Goal: Task Accomplishment & Management: Use online tool/utility

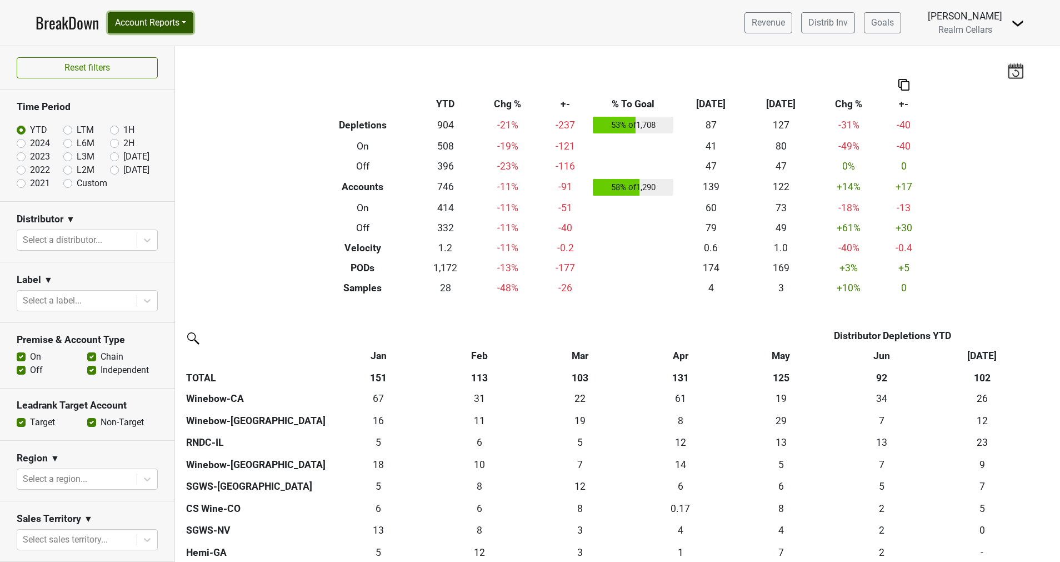
click at [147, 22] on button "Account Reports" at bounding box center [151, 22] width 86 height 21
click at [144, 51] on link "SuperRanker" at bounding box center [157, 48] width 98 height 18
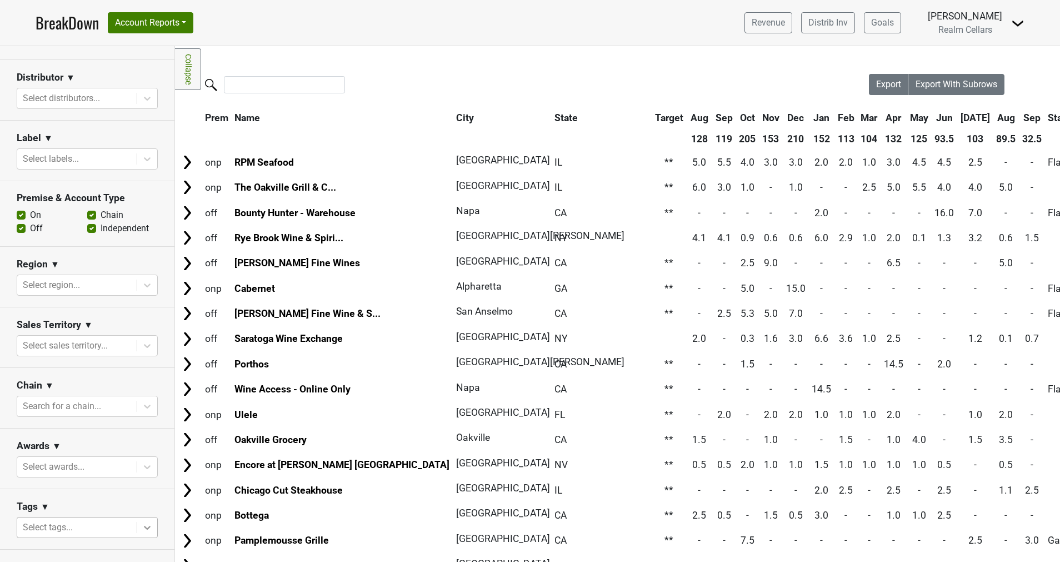
scroll to position [242, 0]
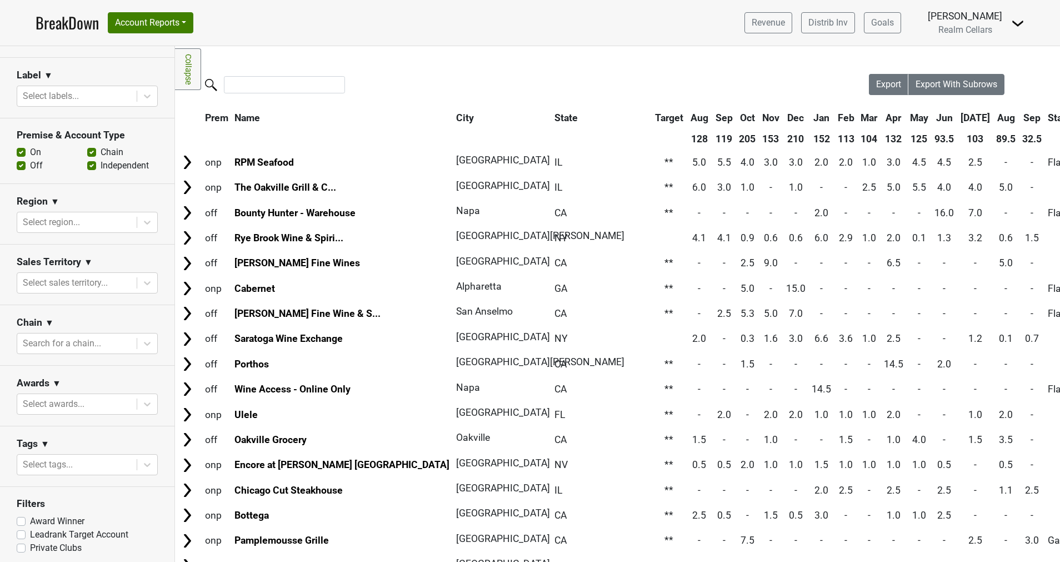
click at [30, 529] on label "Leadrank Target Account" at bounding box center [79, 534] width 98 height 13
click at [18, 529] on input "Leadrank Target Account" at bounding box center [21, 533] width 9 height 11
checkbox input "true"
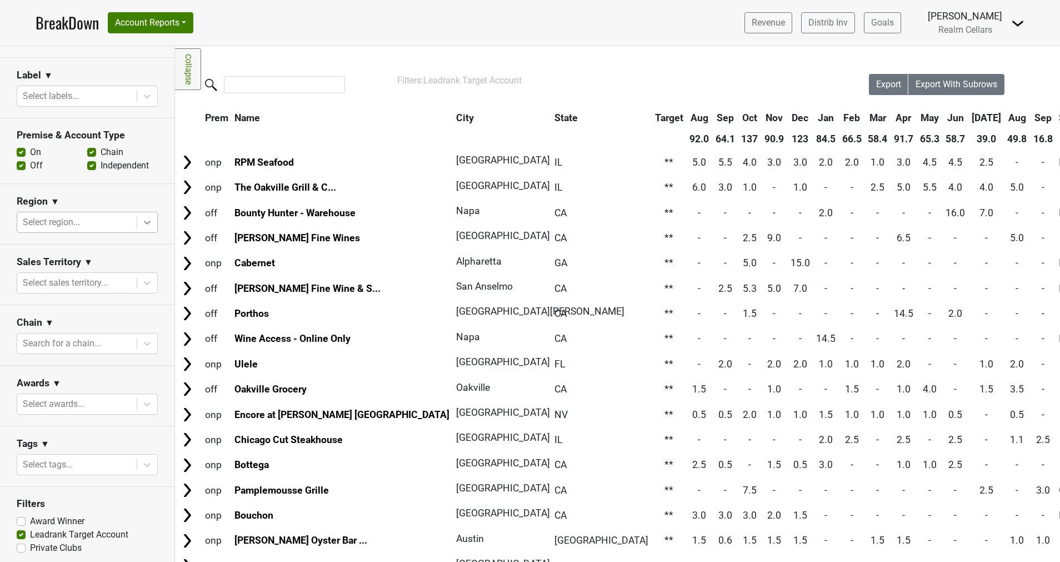
click at [142, 225] on icon at bounding box center [147, 222] width 11 height 11
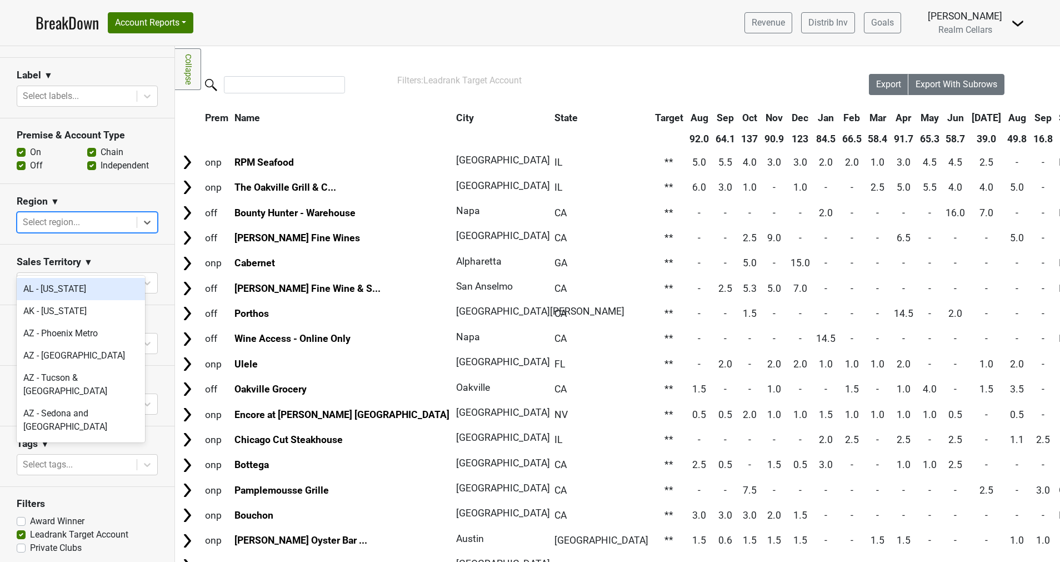
scroll to position [0, 0]
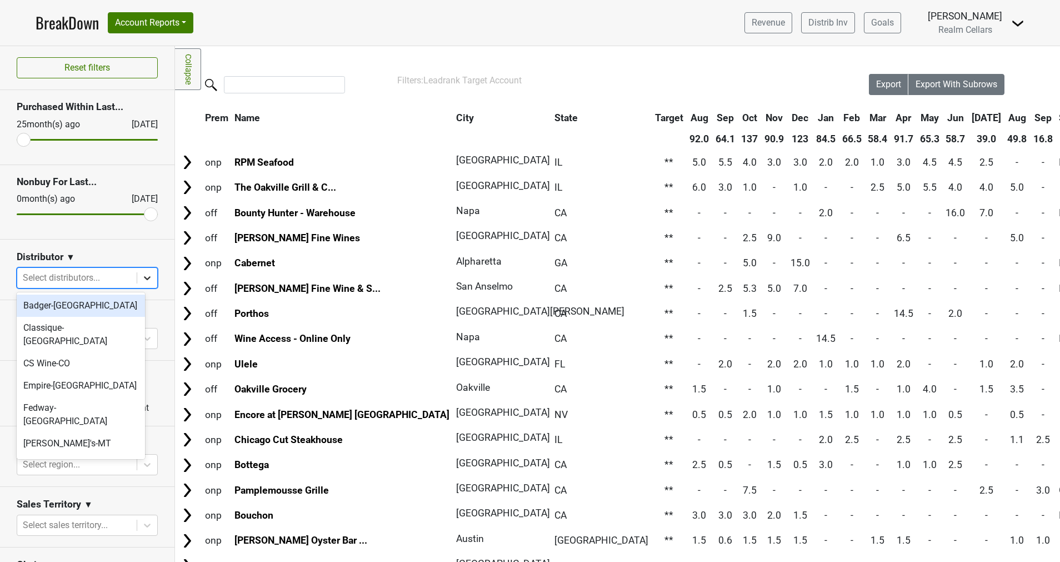
click at [142, 275] on icon at bounding box center [147, 277] width 11 height 11
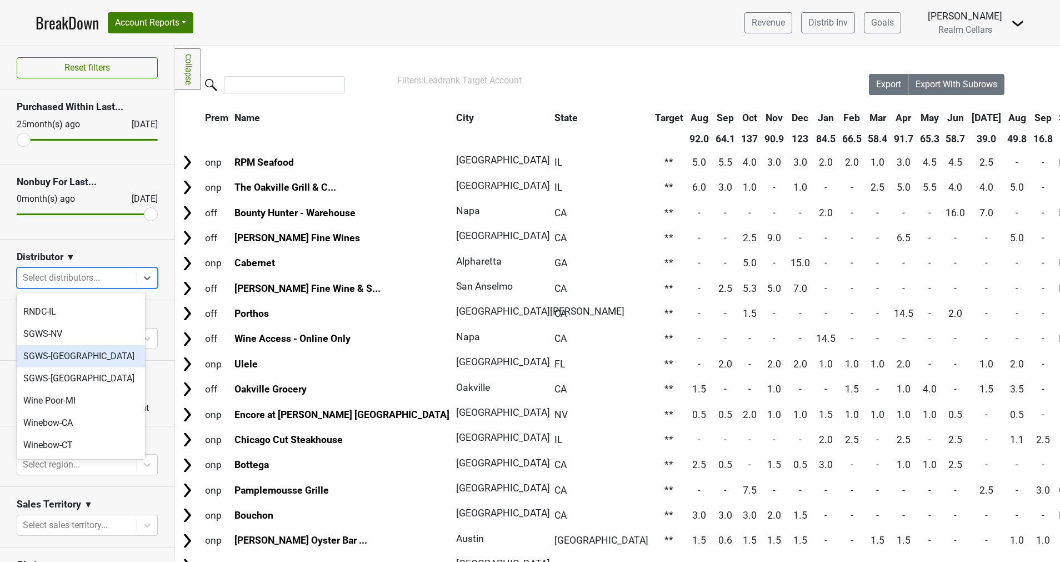
scroll to position [333, 0]
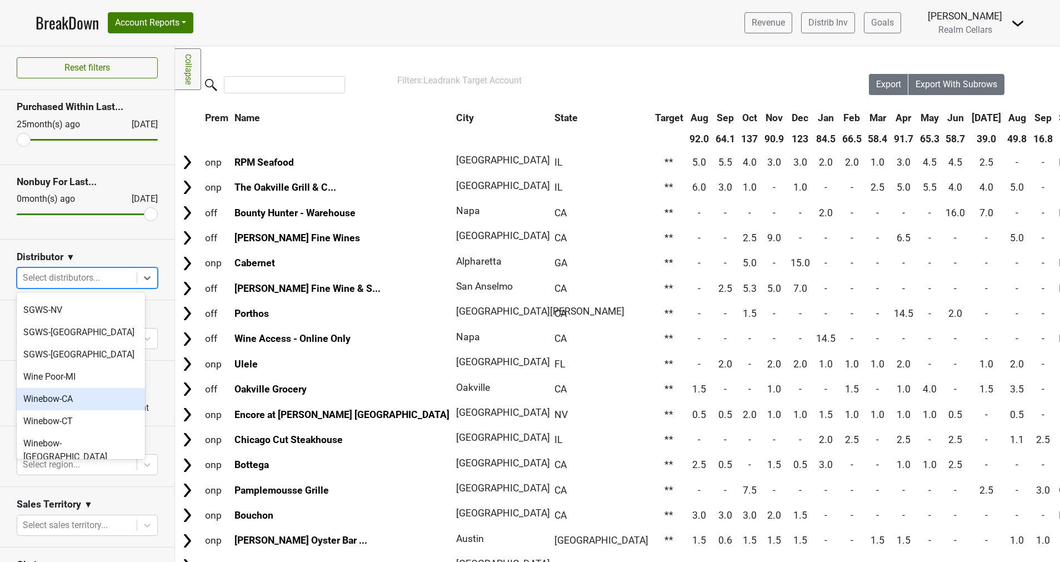
click at [70, 388] on div "Winebow-CA" at bounding box center [81, 399] width 128 height 22
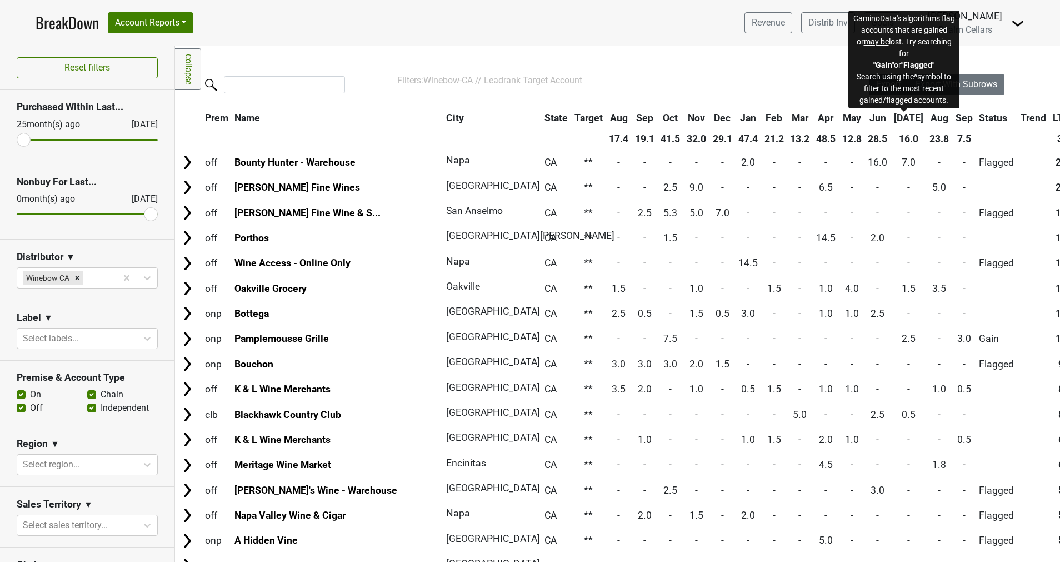
click at [979, 118] on span "Status" at bounding box center [993, 117] width 28 height 11
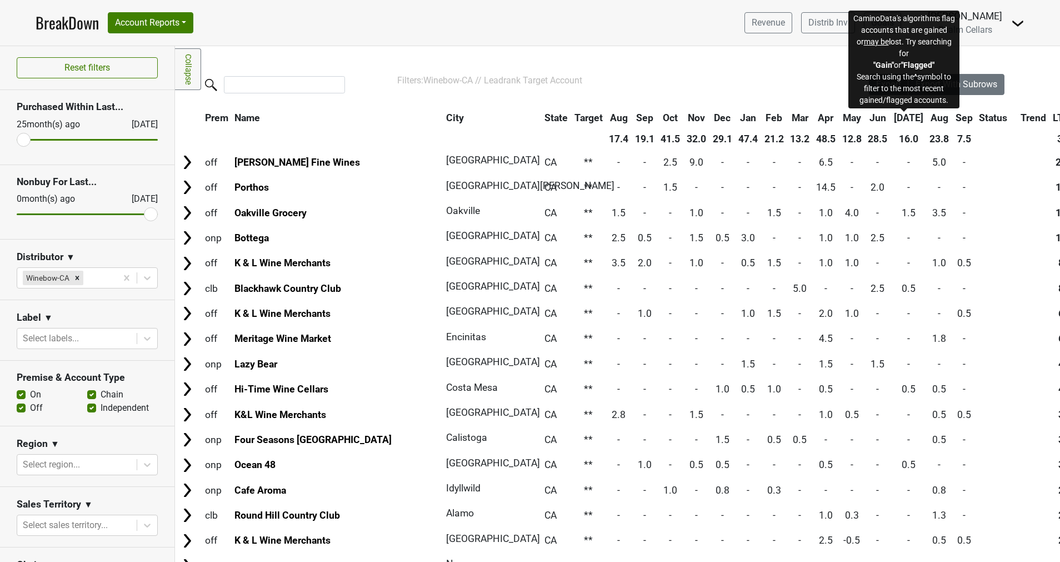
click at [979, 117] on span "Status" at bounding box center [993, 117] width 28 height 11
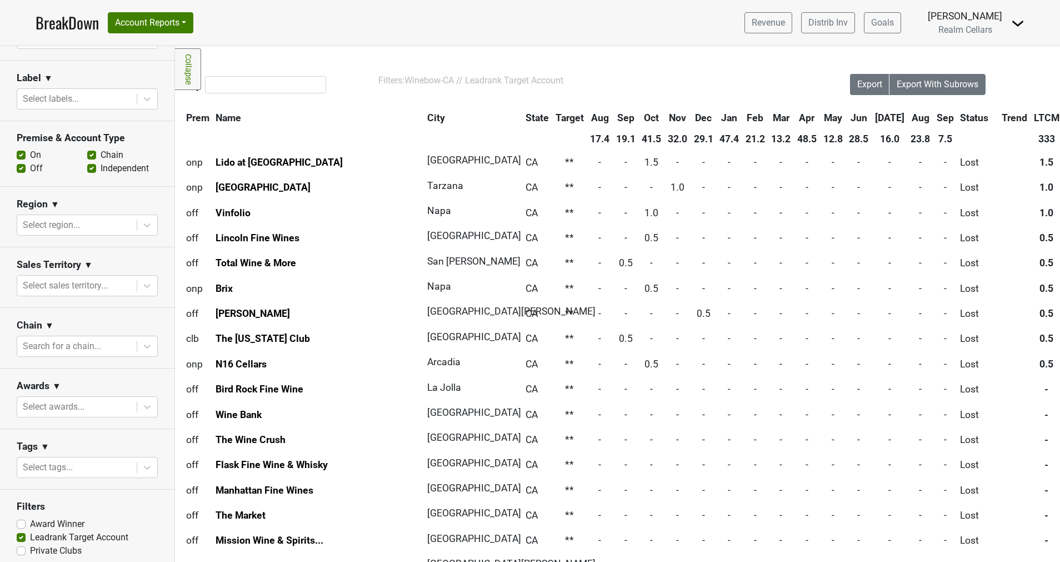
scroll to position [242, 0]
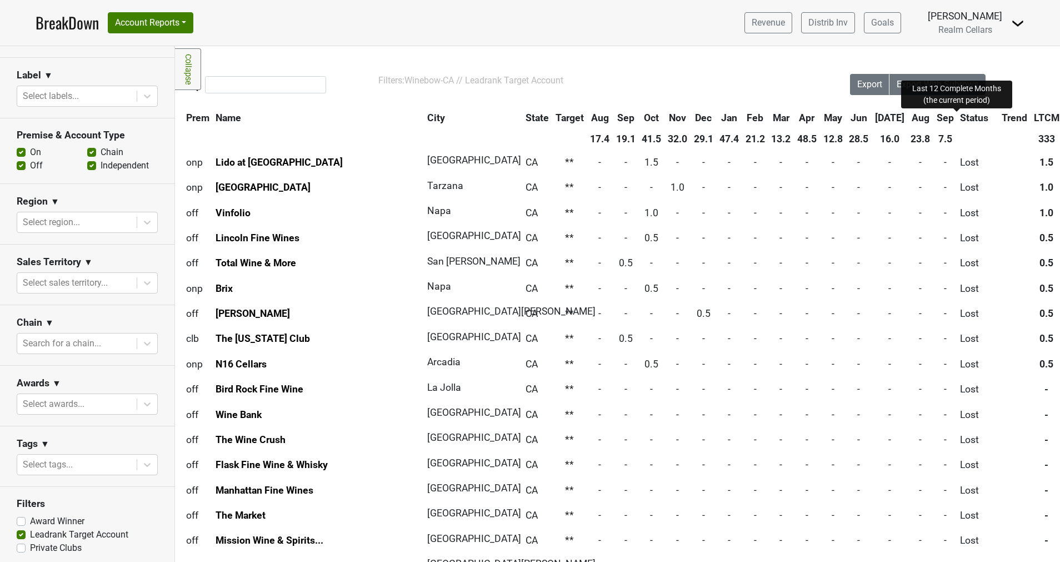
click at [1034, 113] on span "LTCM" at bounding box center [1047, 117] width 26 height 11
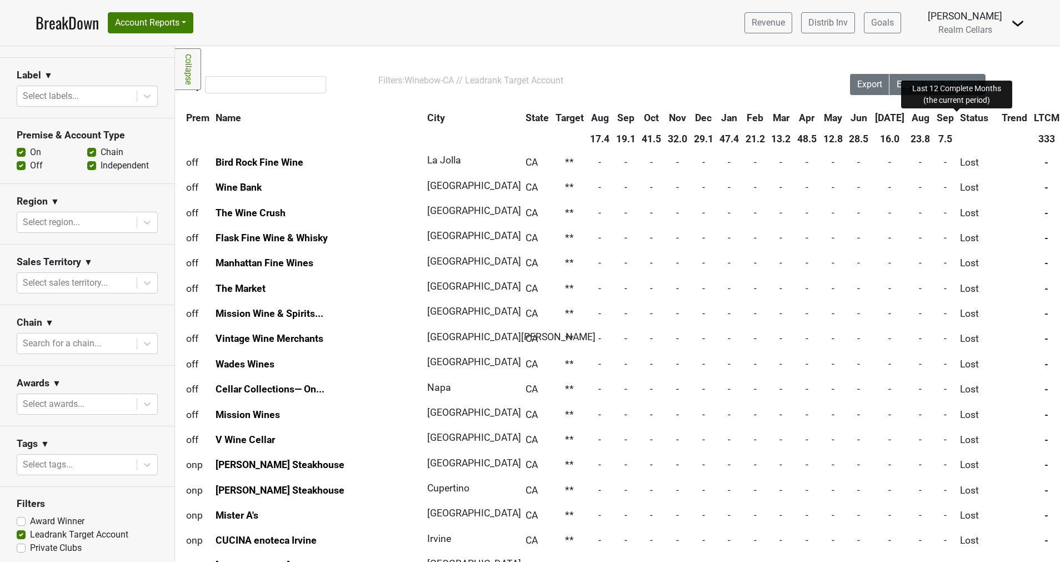
click at [1034, 116] on span "LTCM" at bounding box center [1047, 117] width 26 height 11
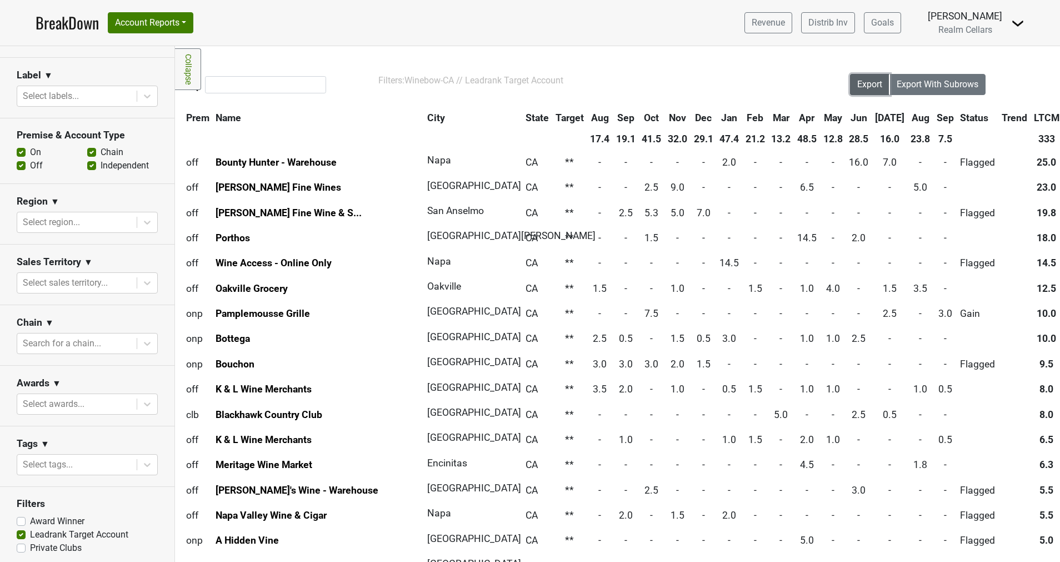
click at [866, 82] on span "Export" at bounding box center [869, 84] width 25 height 11
click at [69, 25] on link "BreakDown" at bounding box center [67, 22] width 63 height 23
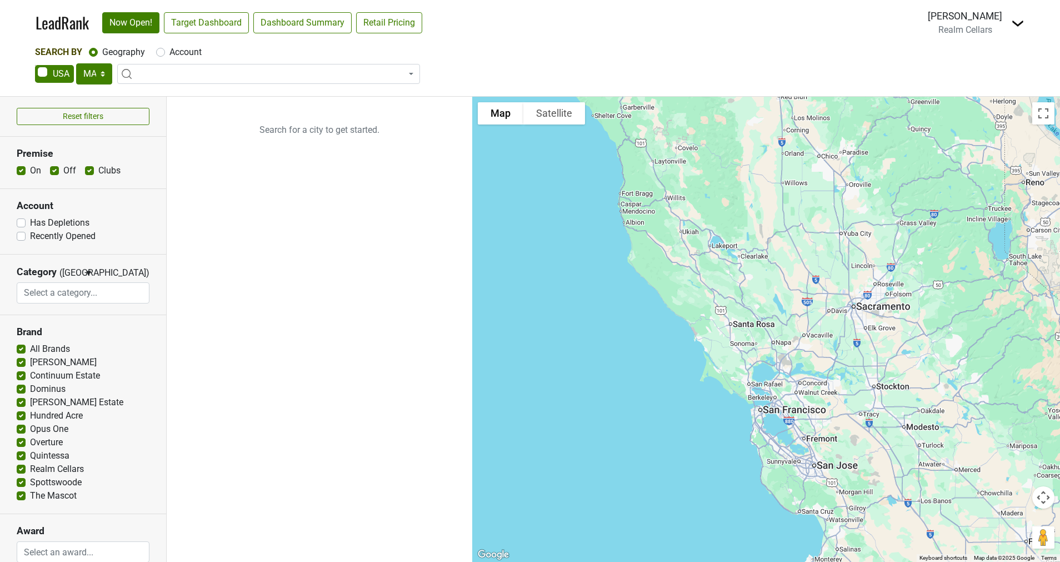
select select "MA"
select select
click at [103, 76] on select "AK AL AR AZ CA CO CT DC DE FL GA HI IA ID IL IN KS KY LA MA MD ME MI MN MO MS M…" at bounding box center [94, 73] width 36 height 21
select select "CA"
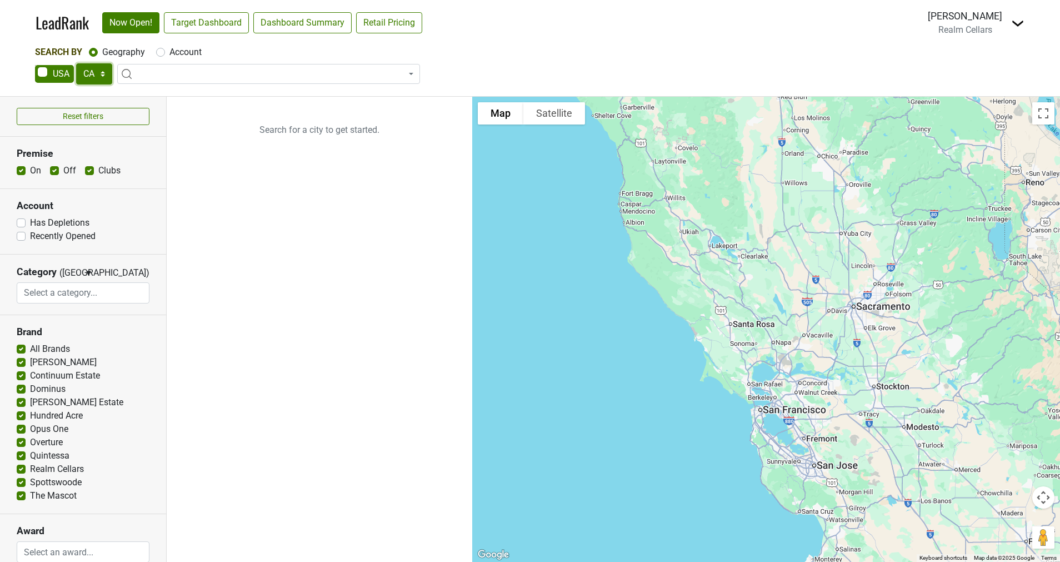
click at [76, 63] on select "AK AL AR AZ CA CO CT DC DE FL GA HI IA ID IL IN KS KY LA MA MD ME MI MN MO MS M…" at bounding box center [94, 73] width 36 height 21
click at [208, 18] on link "Target Dashboard" at bounding box center [206, 22] width 85 height 21
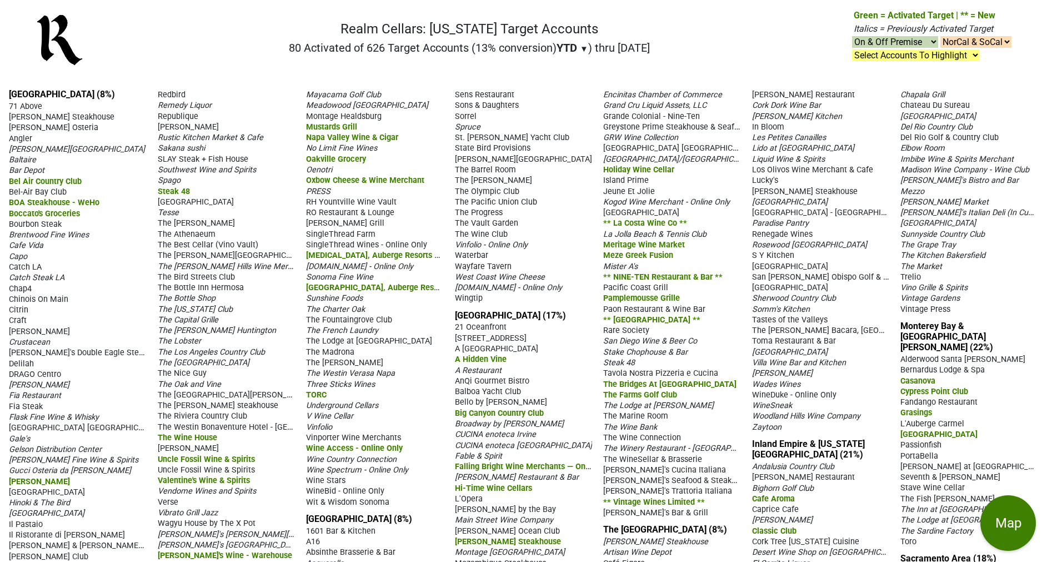
click at [788, 38] on nav "Realm Cellars: California Target Accounts 80 Activated of 626 Target Accounts (…" at bounding box center [524, 44] width 994 height 71
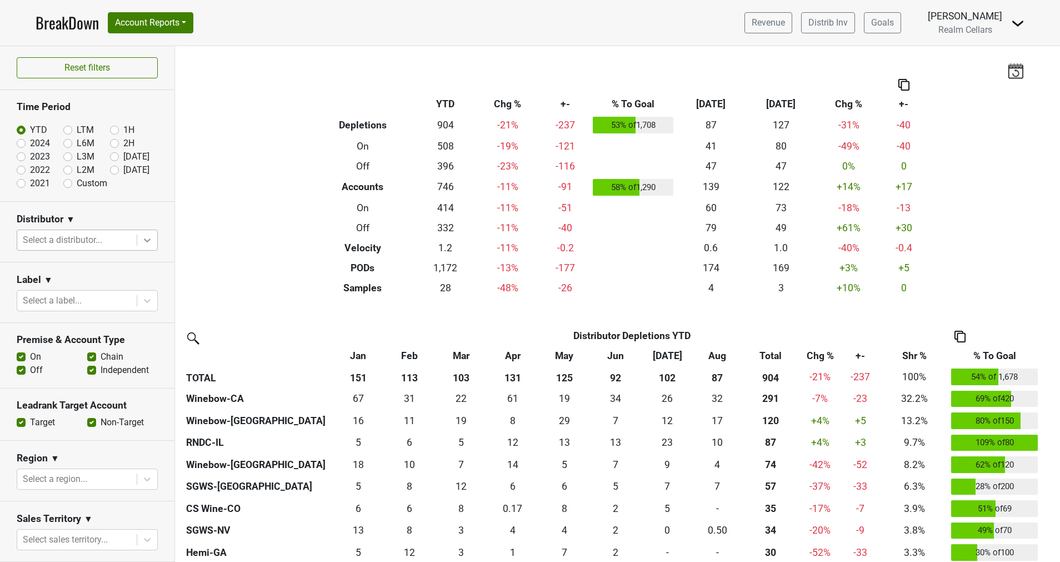
click at [142, 238] on icon at bounding box center [147, 239] width 11 height 11
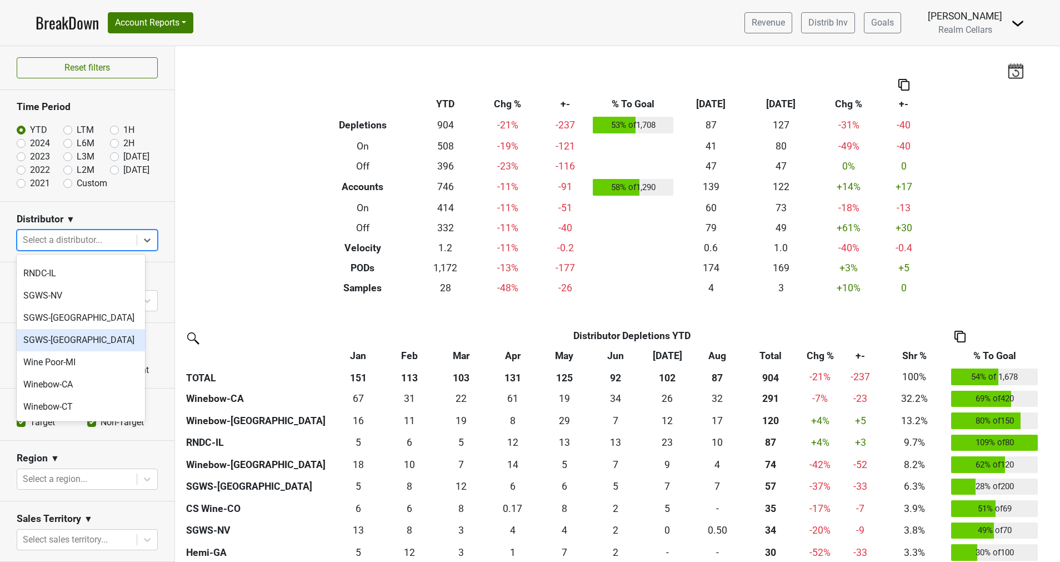
scroll to position [333, 0]
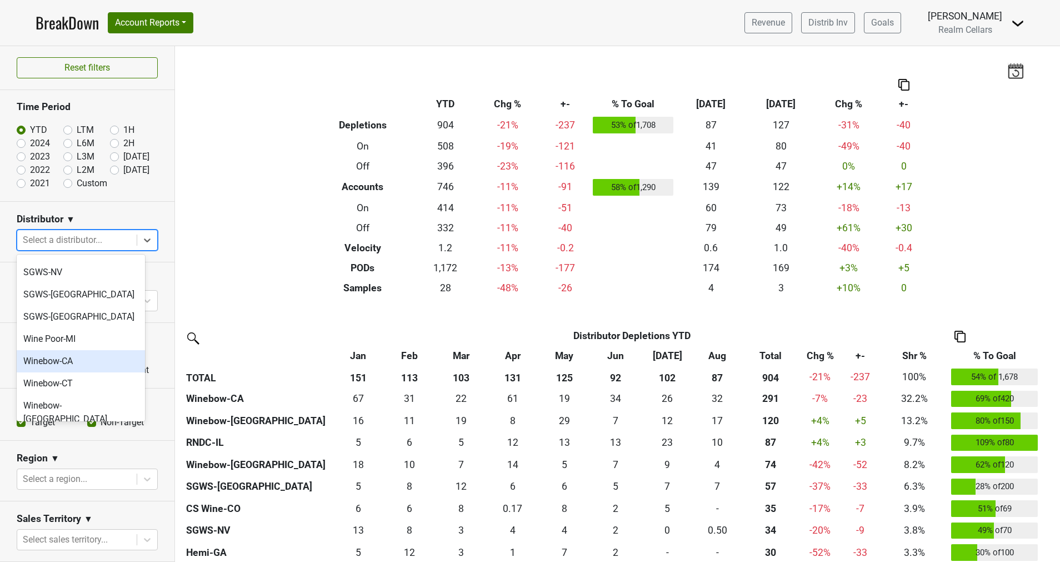
click at [81, 350] on div "Winebow-CA" at bounding box center [81, 361] width 128 height 22
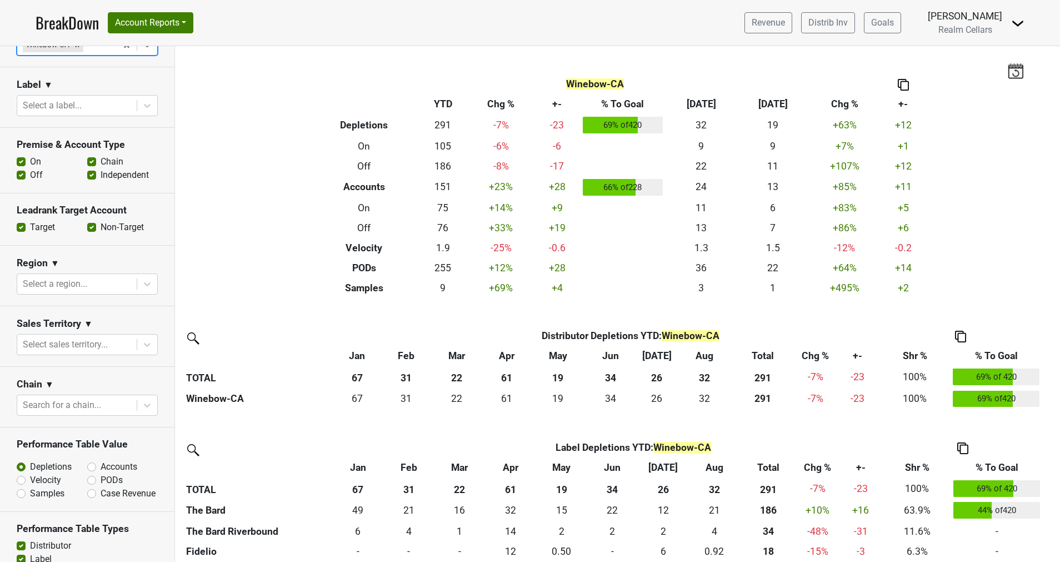
scroll to position [148, 0]
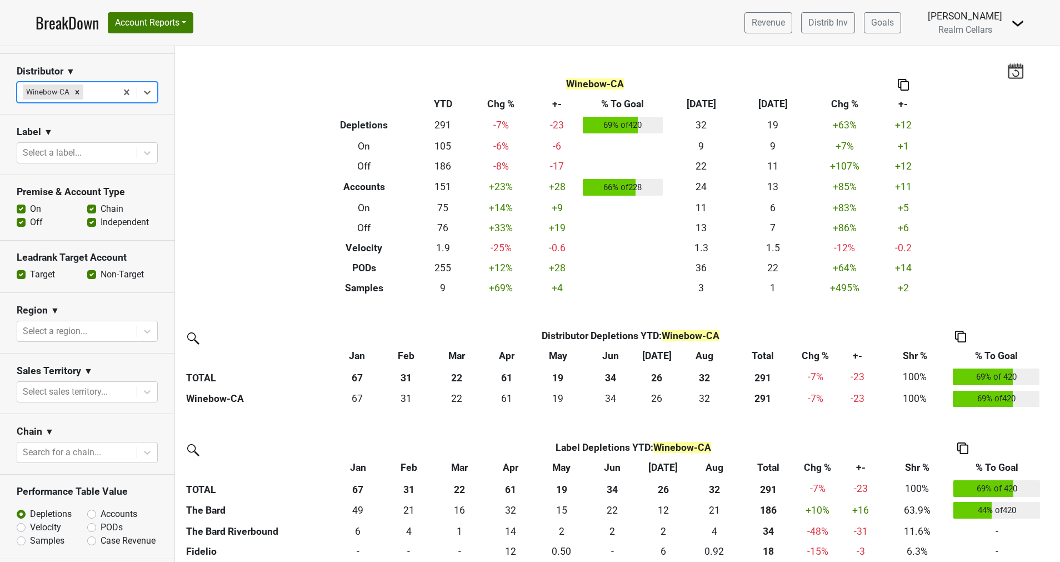
click at [101, 276] on label "Non-Target" at bounding box center [122, 274] width 43 height 13
click at [87, 276] on input "Non-Target" at bounding box center [91, 273] width 9 height 11
checkbox input "false"
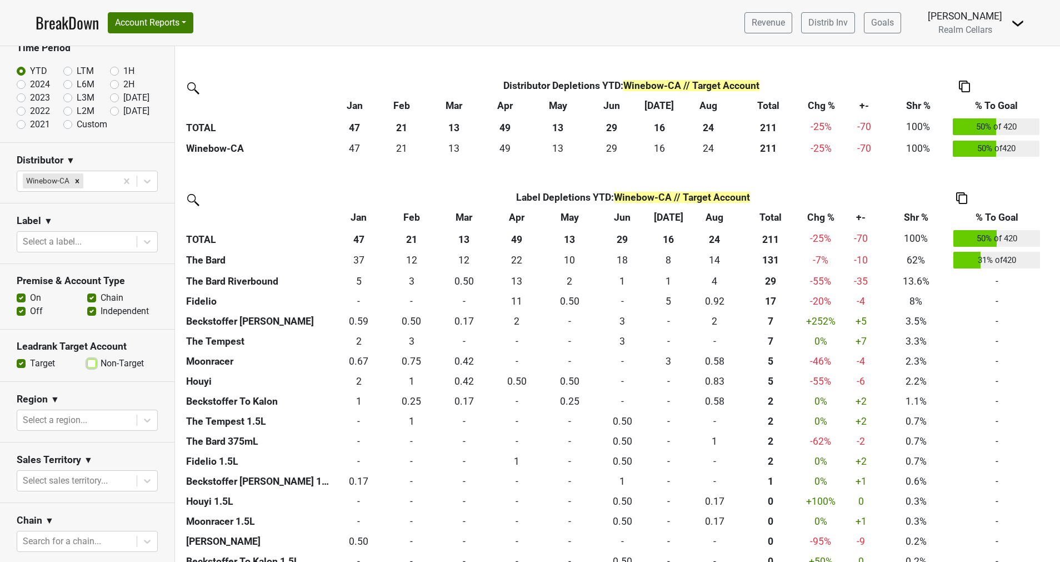
scroll to position [0, 0]
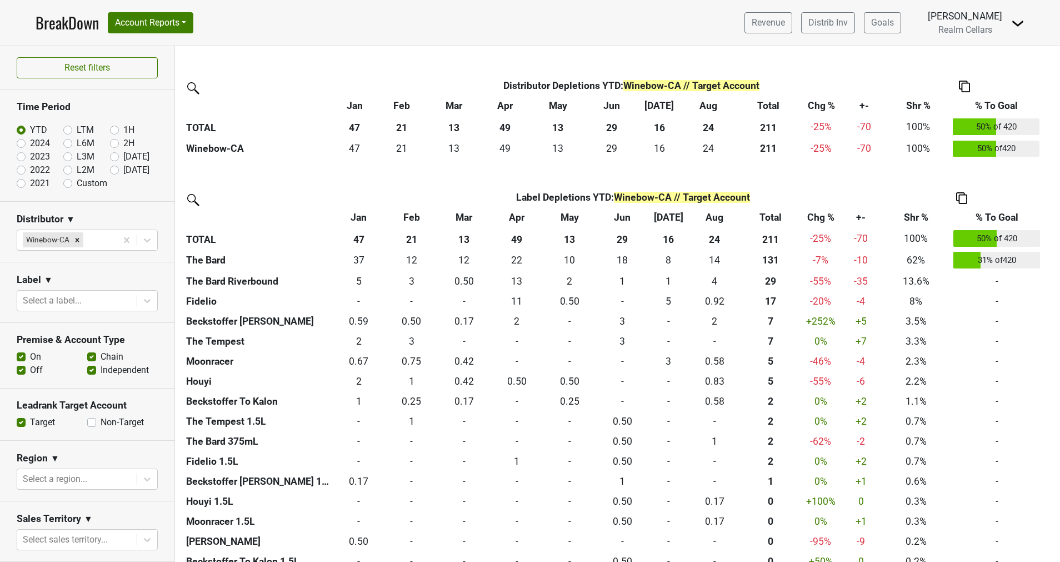
click at [77, 133] on label "LTM" at bounding box center [85, 129] width 17 height 13
click at [64, 133] on input "LTM" at bounding box center [85, 128] width 44 height 11
radio input "true"
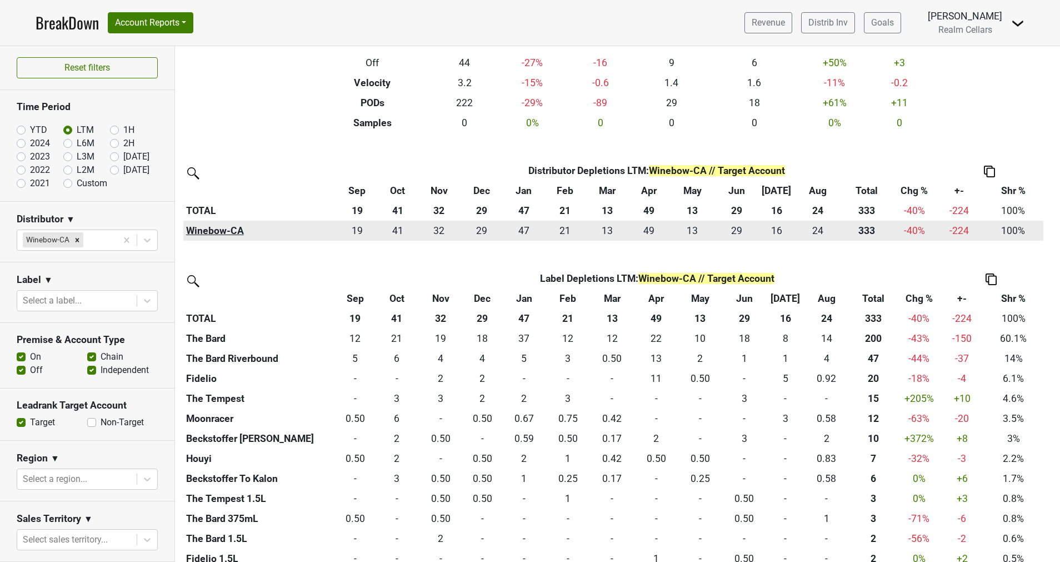
scroll to position [167, 0]
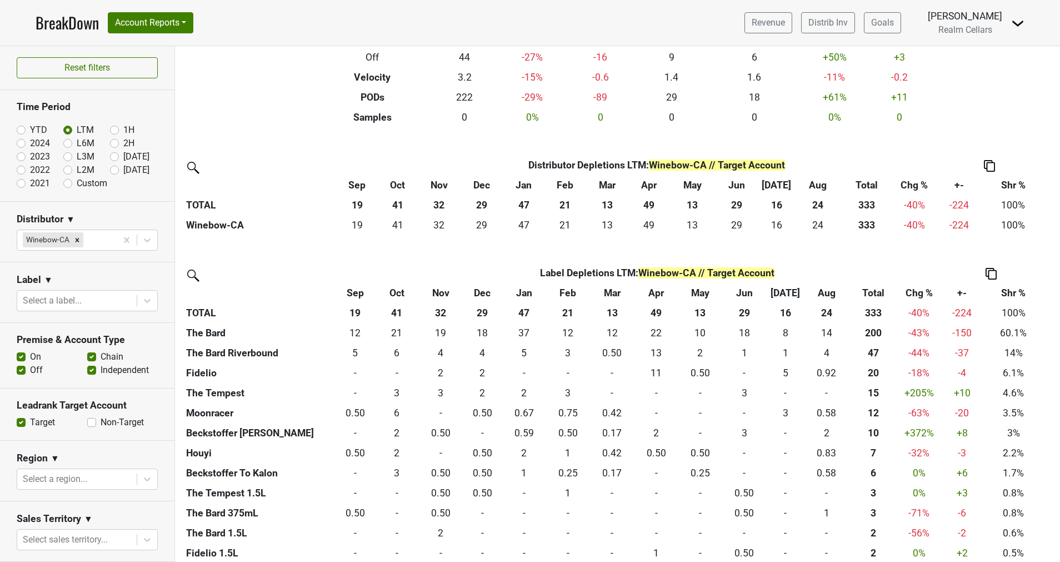
click at [574, 18] on nav "BreakDown Account Reports SuperRanker Map Award Progress Chain Compliance CRM N…" at bounding box center [530, 23] width 1007 height 46
